Goal: Obtain resource: Obtain resource

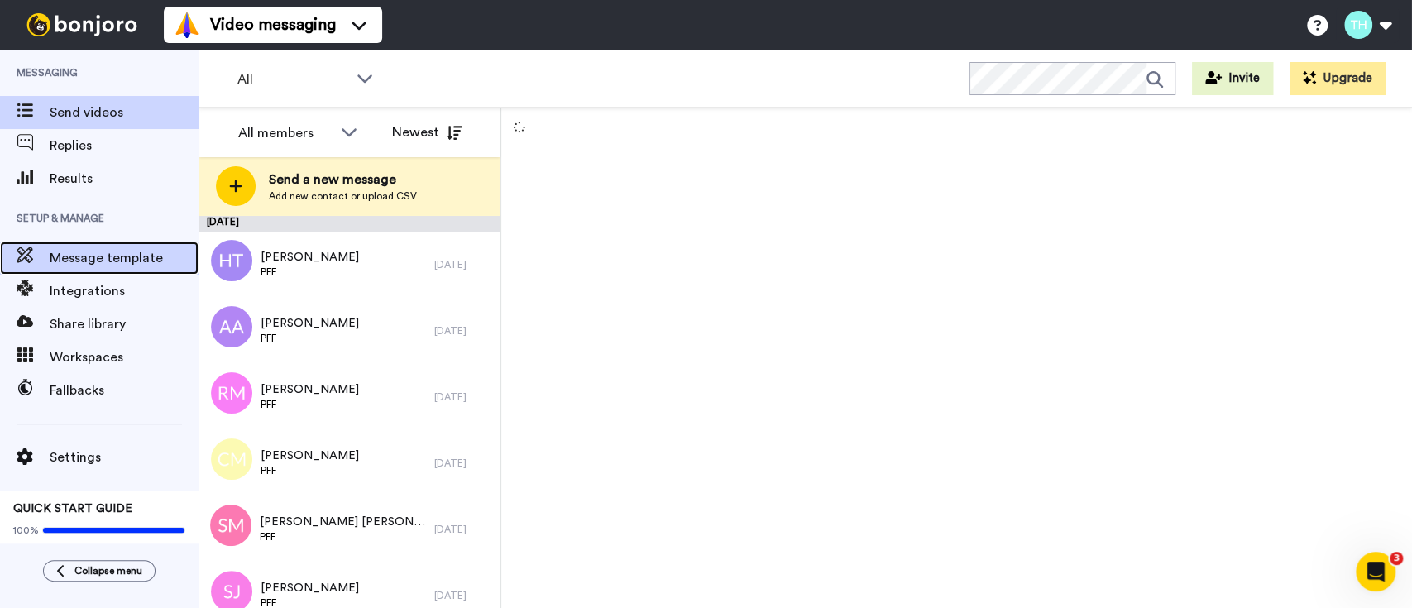
click at [106, 262] on span "Message template" at bounding box center [124, 258] width 149 height 20
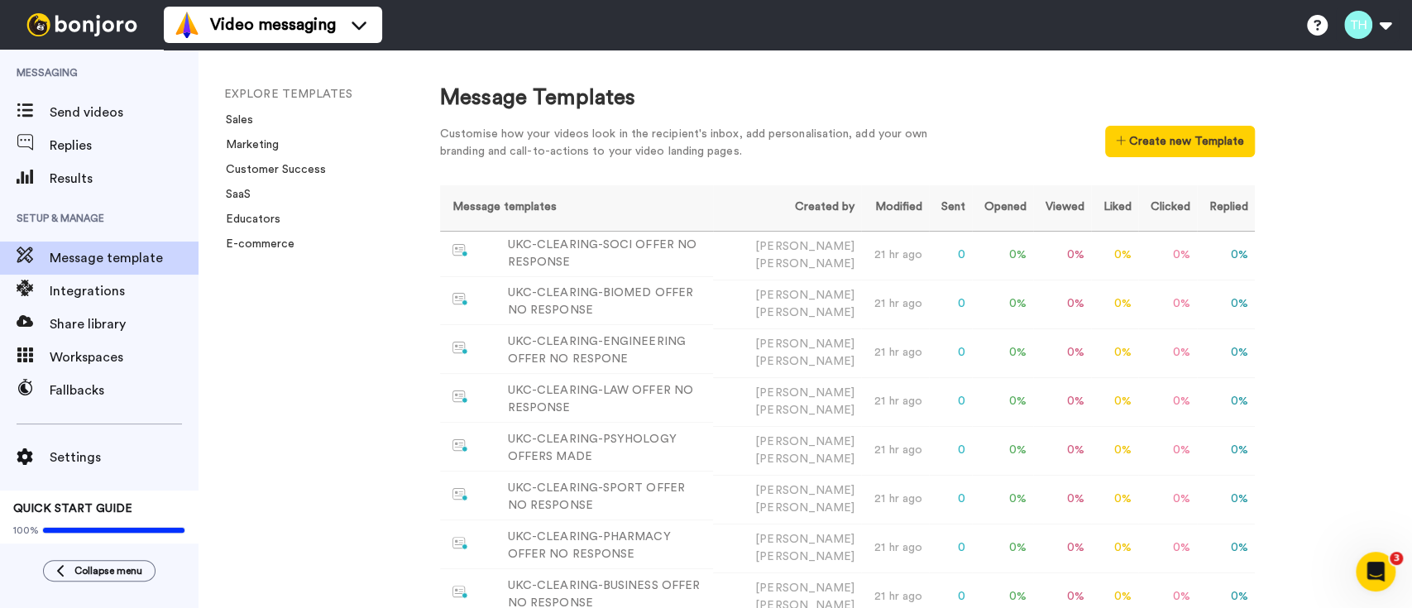
click at [292, 368] on div "EXPLORE TEMPLATES Sales Marketing Customer Success SaaS Educators E-commerce" at bounding box center [302, 329] width 208 height 558
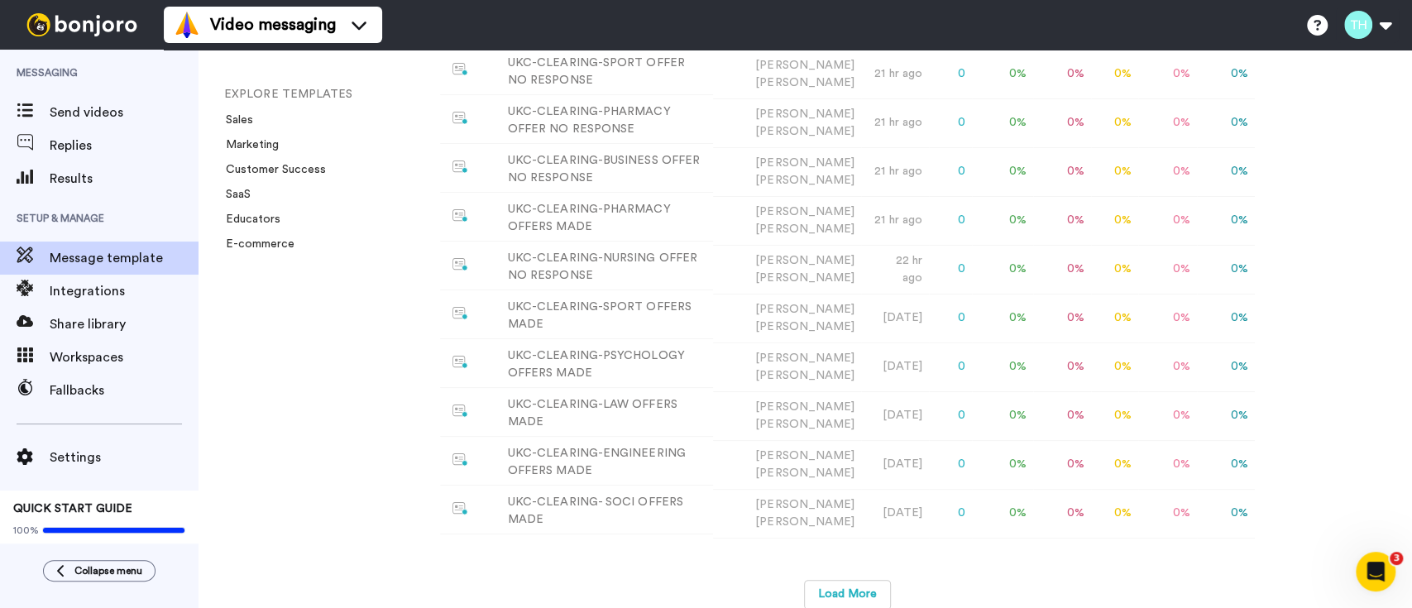
scroll to position [450, 0]
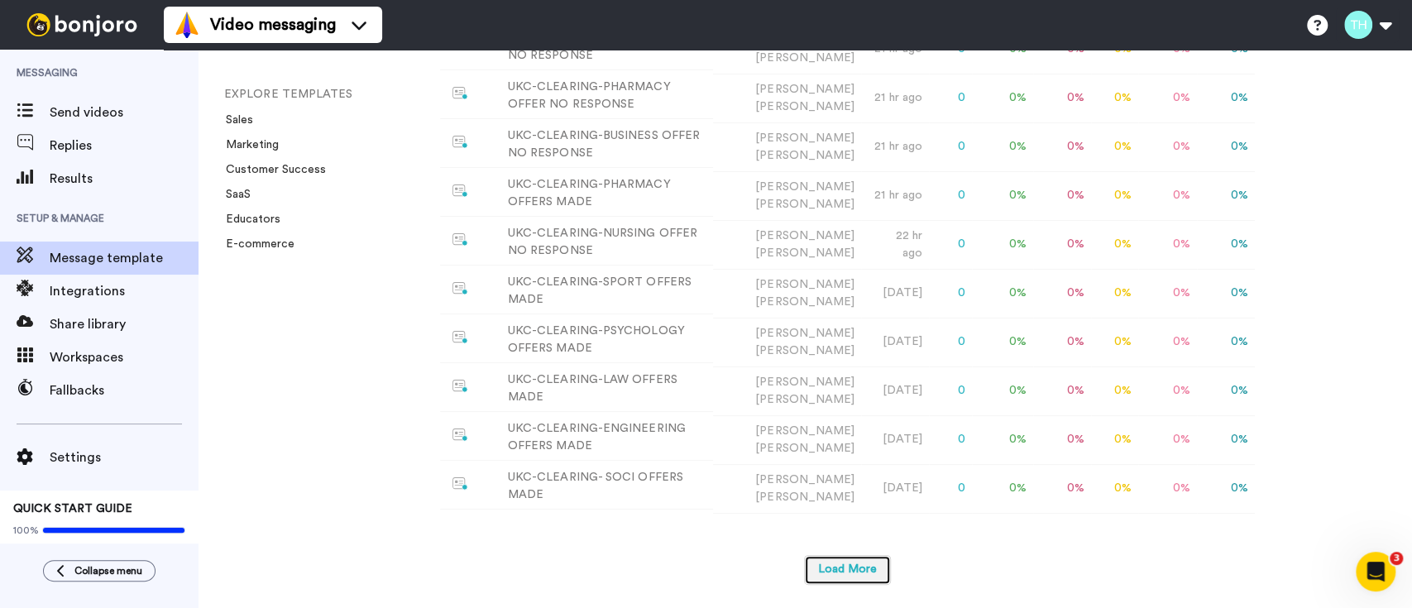
click at [853, 566] on button "Load More" at bounding box center [847, 570] width 87 height 30
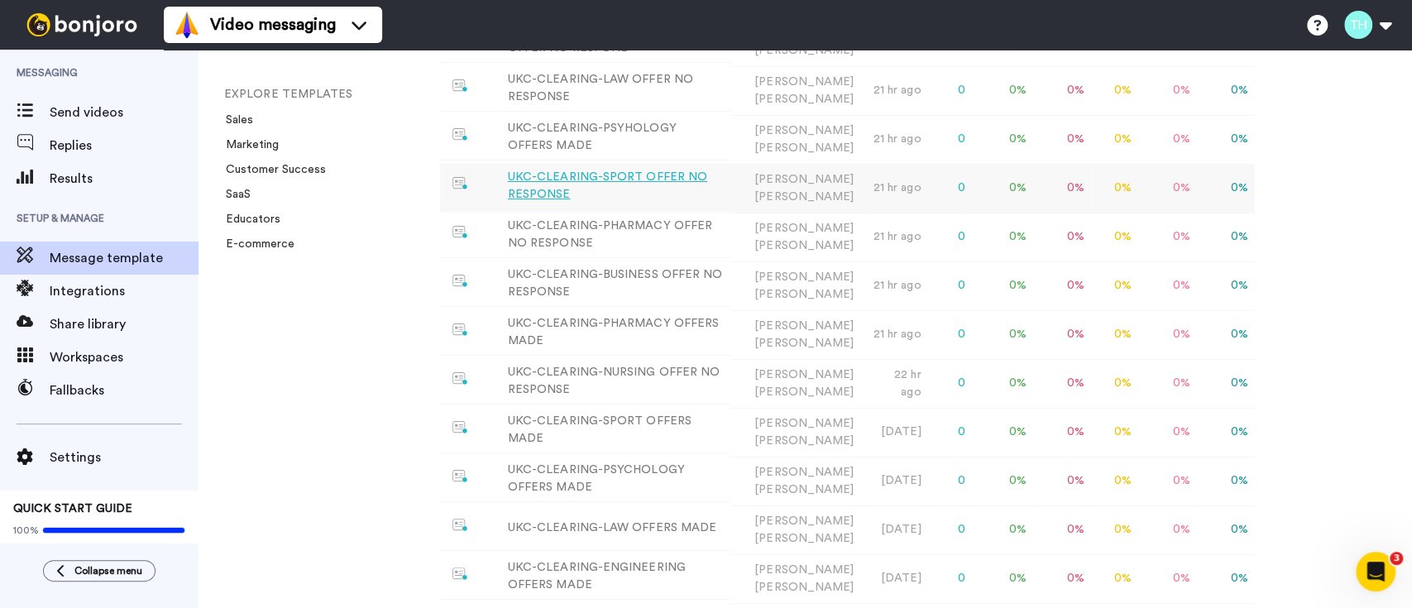
scroll to position [262, 0]
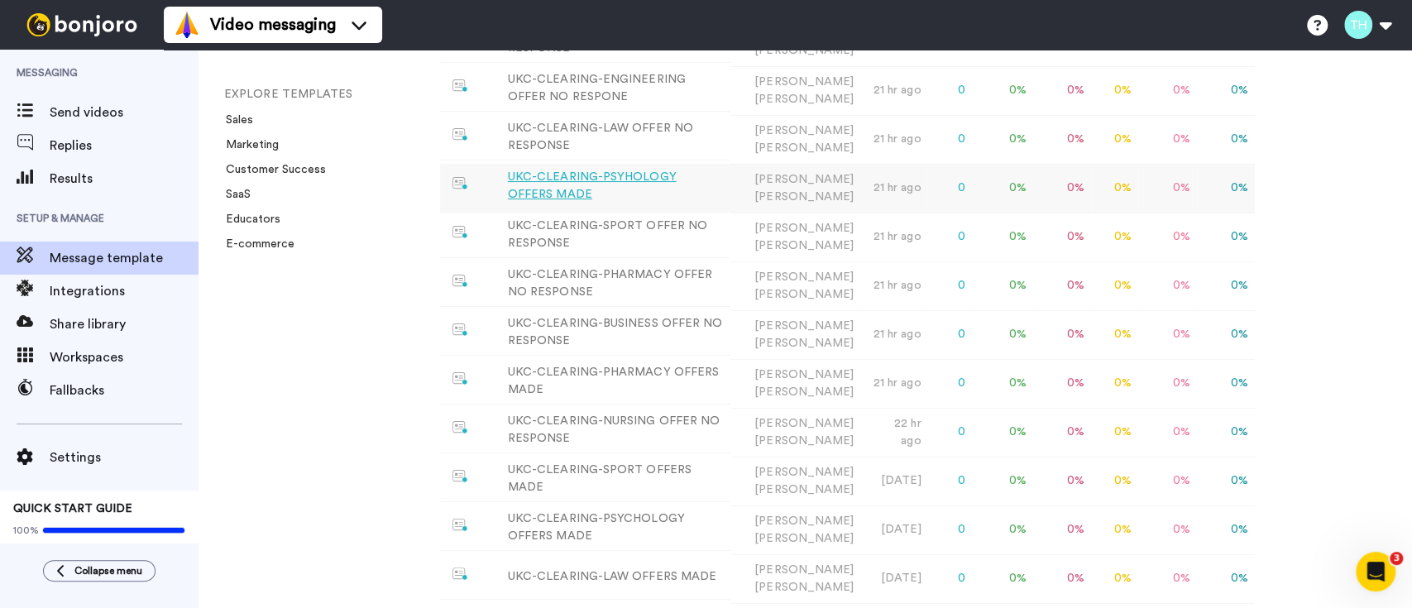
click at [660, 170] on div "UKC-CLEARING-PSYHOLOGY OFFERS MADE" at bounding box center [616, 186] width 216 height 35
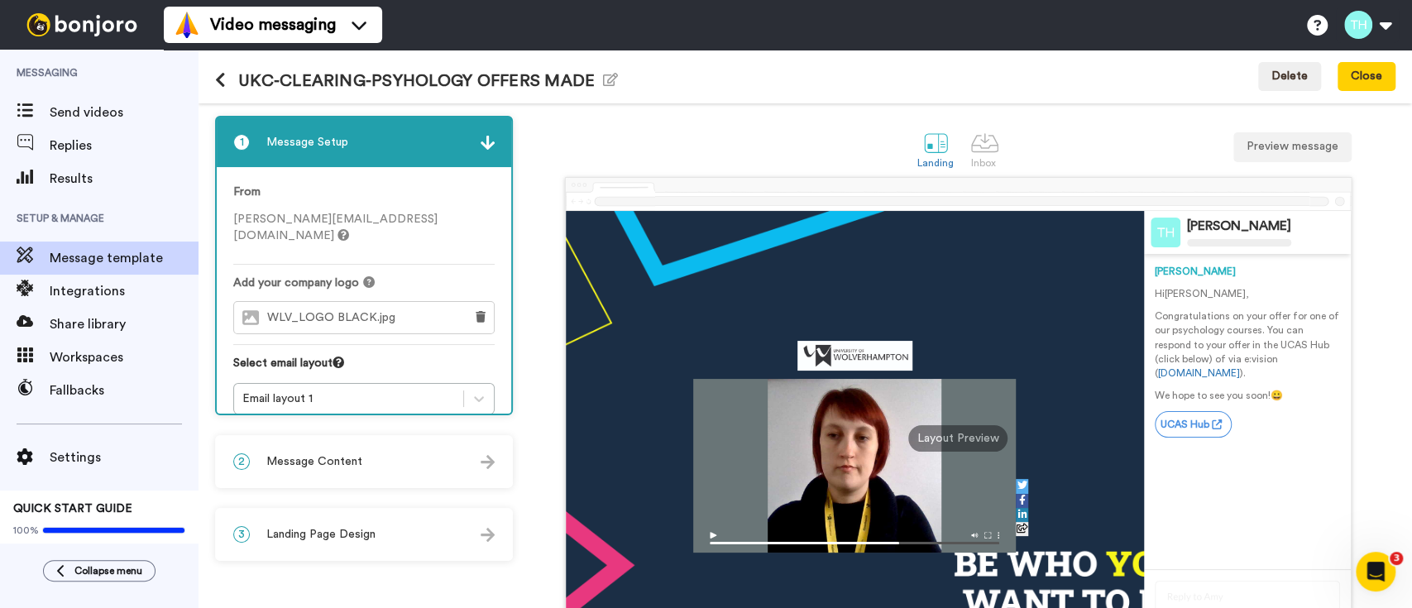
click at [409, 476] on div "2 Message Content" at bounding box center [364, 462] width 294 height 50
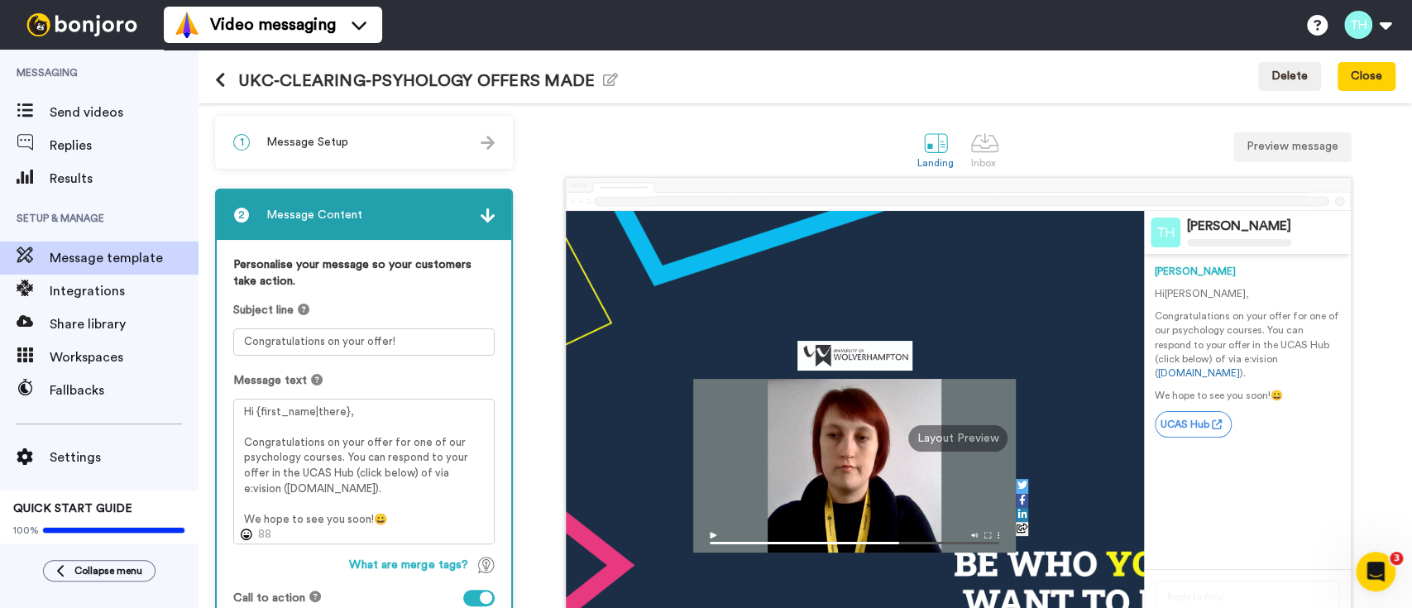
click at [594, 79] on h1 "UKC-CLEARING-PSYHOLOGY OFFERS MADE Edit name" at bounding box center [416, 80] width 403 height 19
click at [608, 77] on icon "button" at bounding box center [610, 79] width 15 height 13
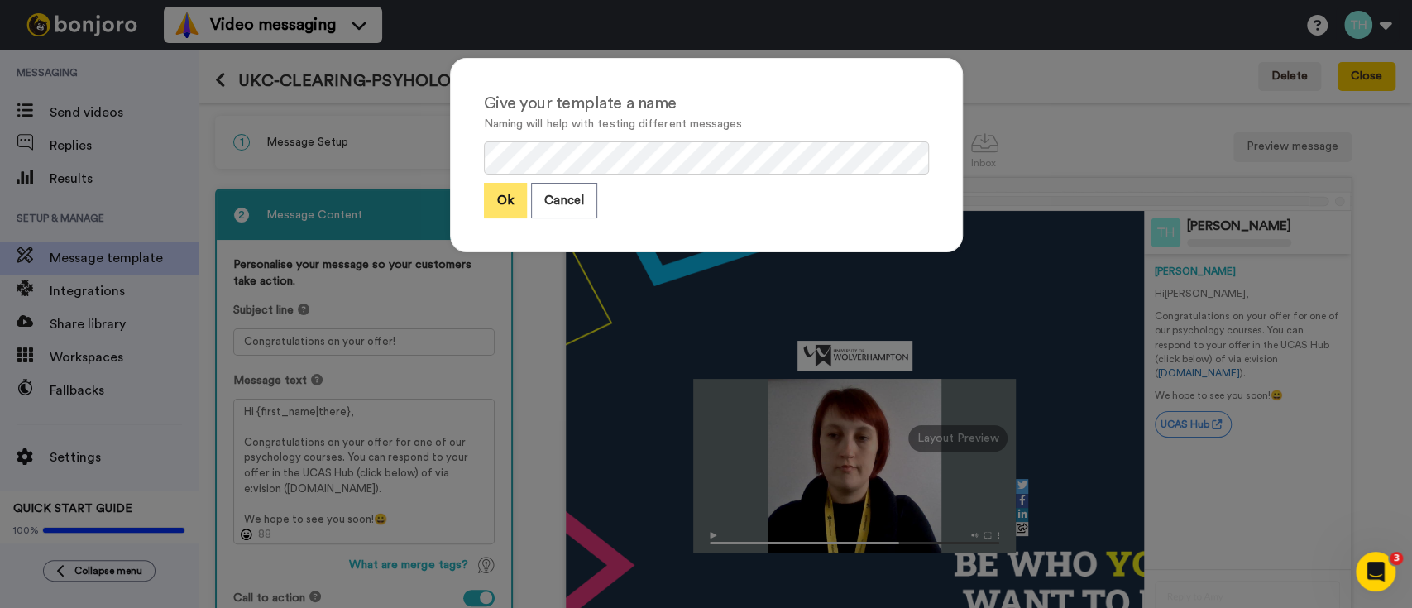
click at [503, 191] on button "Ok" at bounding box center [505, 201] width 43 height 36
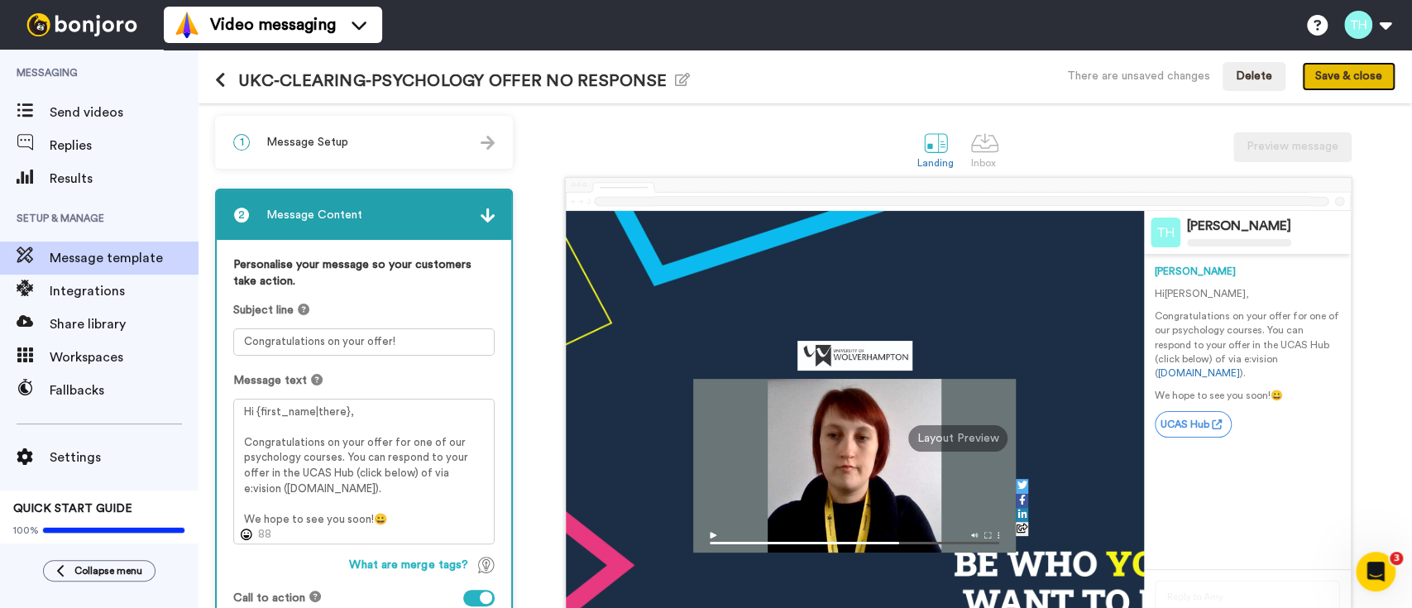
click at [1360, 69] on button "Save & close" at bounding box center [1348, 77] width 93 height 30
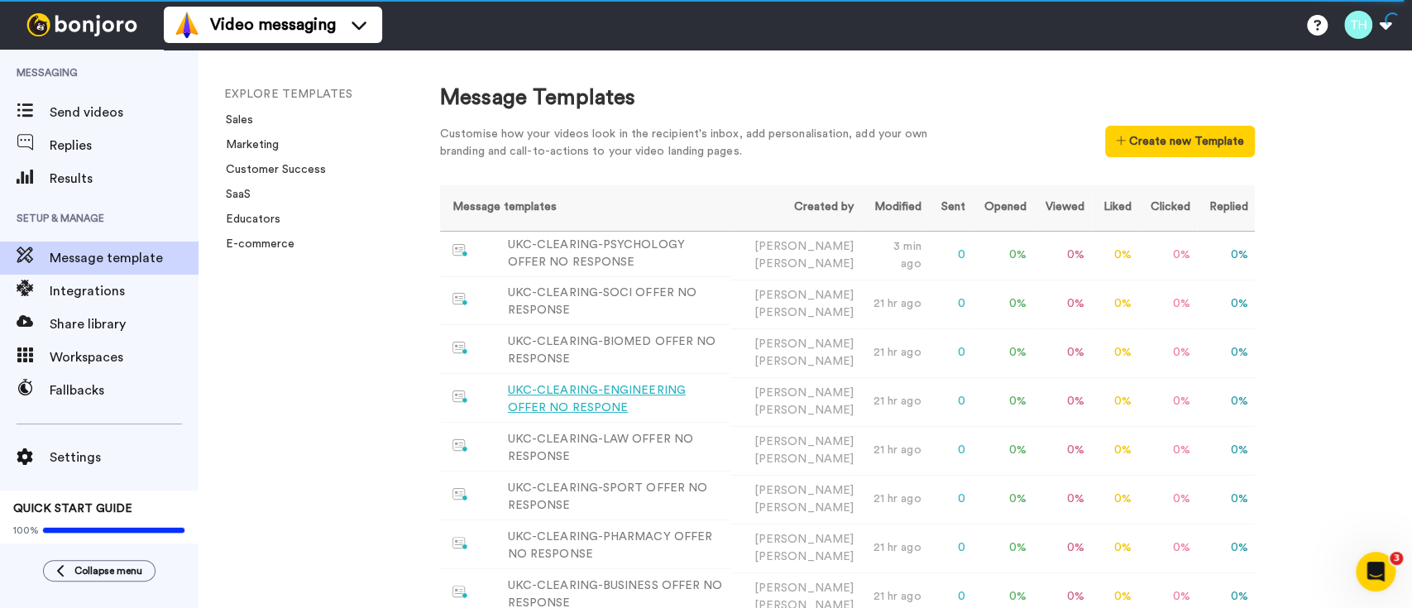
scroll to position [331, 0]
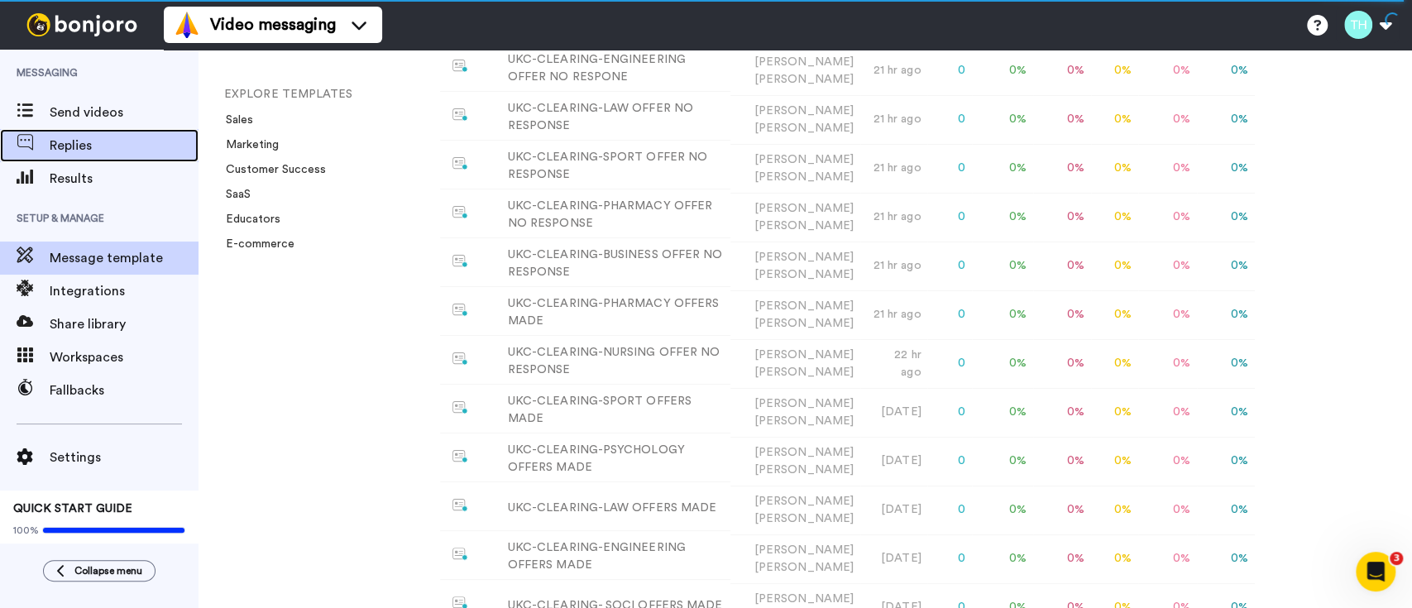
click at [104, 130] on div "Replies" at bounding box center [99, 145] width 198 height 33
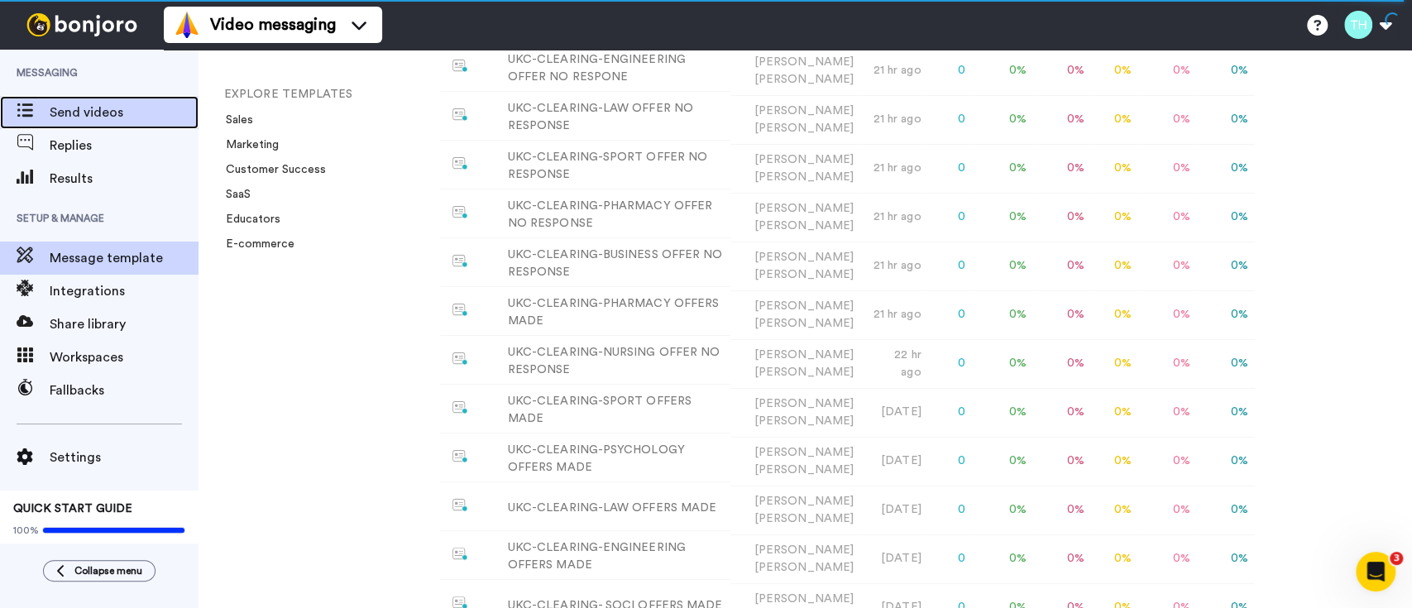
click at [103, 116] on span "Send videos" at bounding box center [124, 113] width 149 height 20
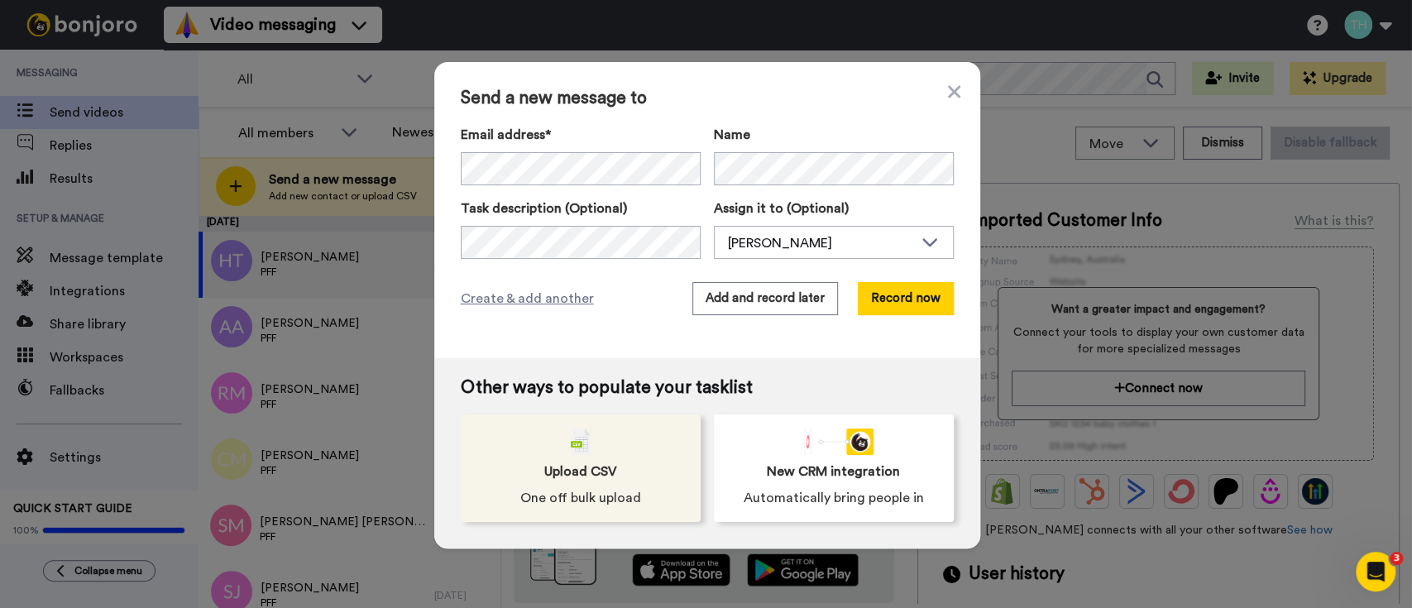
click at [594, 475] on span "Upload CSV" at bounding box center [580, 471] width 73 height 20
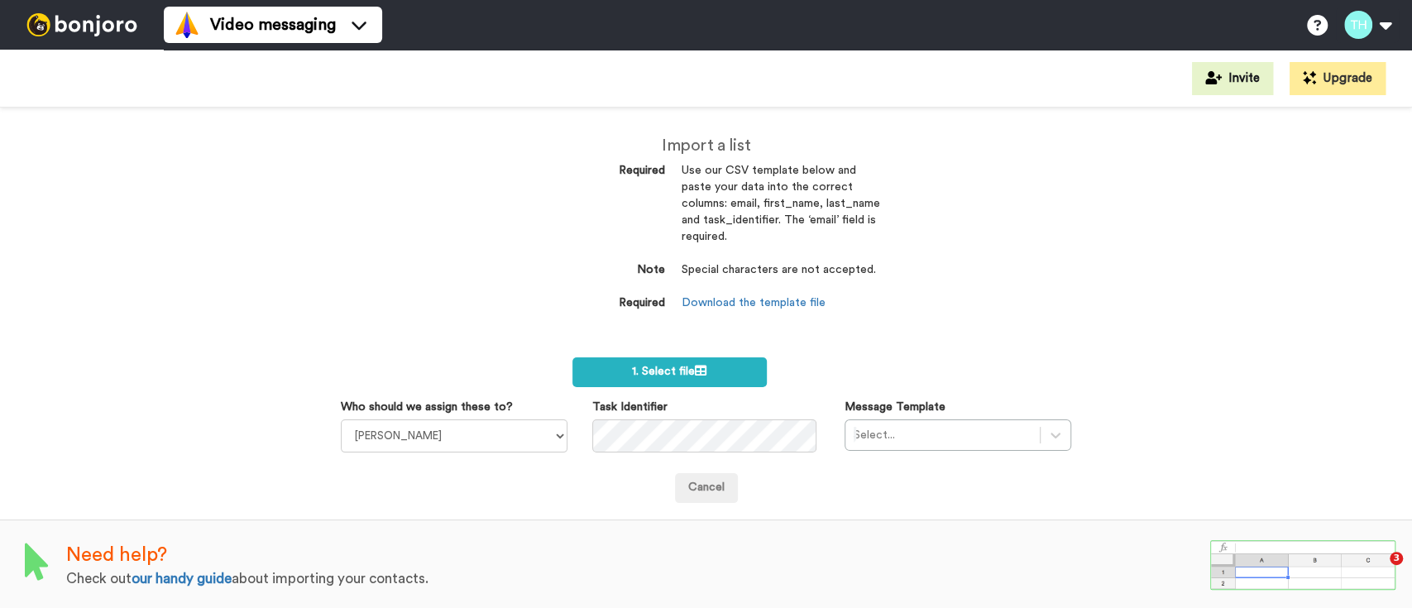
click at [750, 311] on dd "Download the template file" at bounding box center [780, 303] width 198 height 17
click at [754, 309] on dd "Download the template file" at bounding box center [780, 303] width 198 height 17
click at [757, 294] on dd "Special characters are not accepted." at bounding box center [780, 278] width 198 height 33
click at [757, 301] on link "Download the template file" at bounding box center [753, 303] width 144 height 12
